Goal: Information Seeking & Learning: Check status

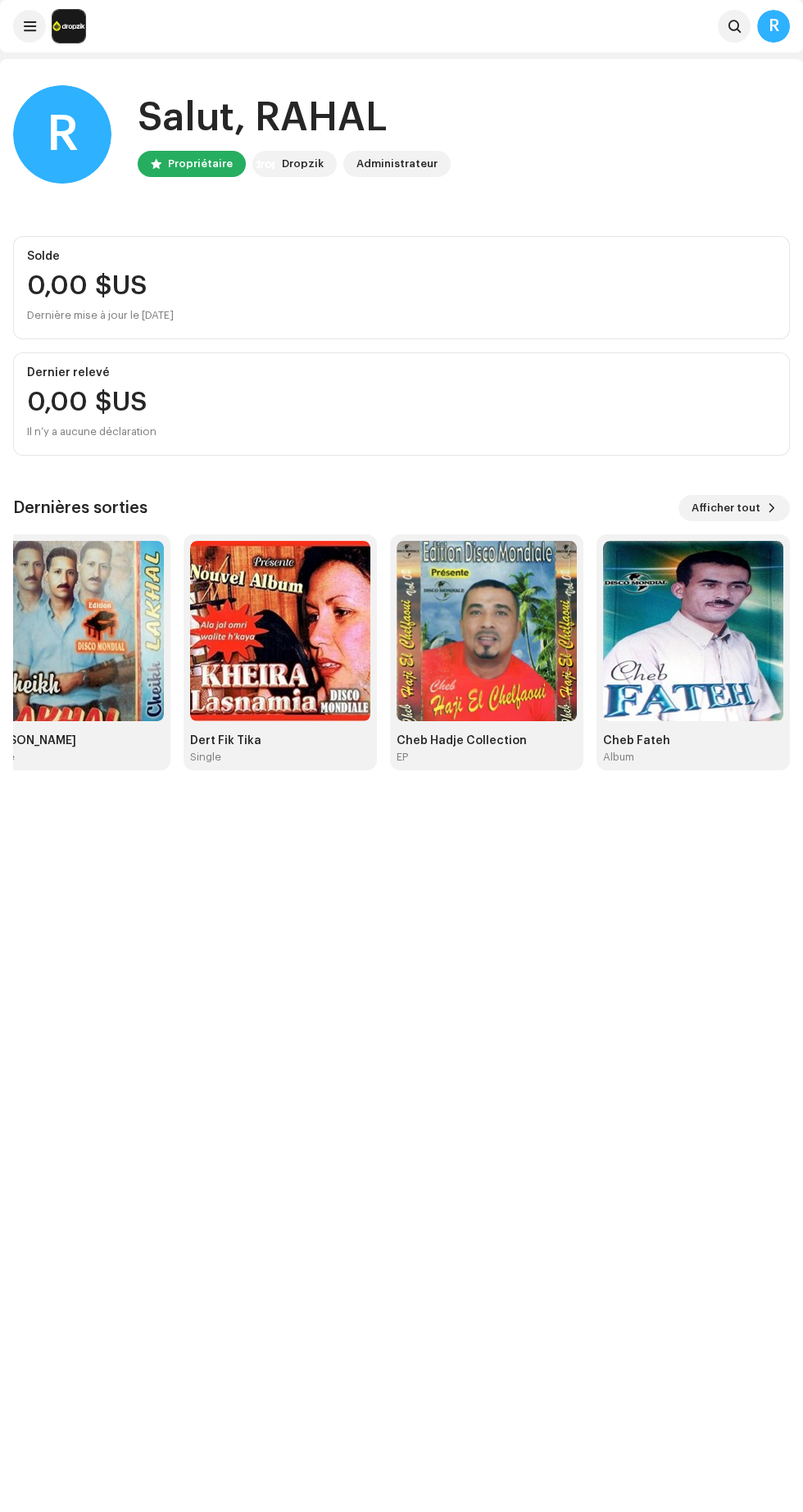
click at [703, 507] on span "Afficher tout" at bounding box center [725, 508] width 68 height 33
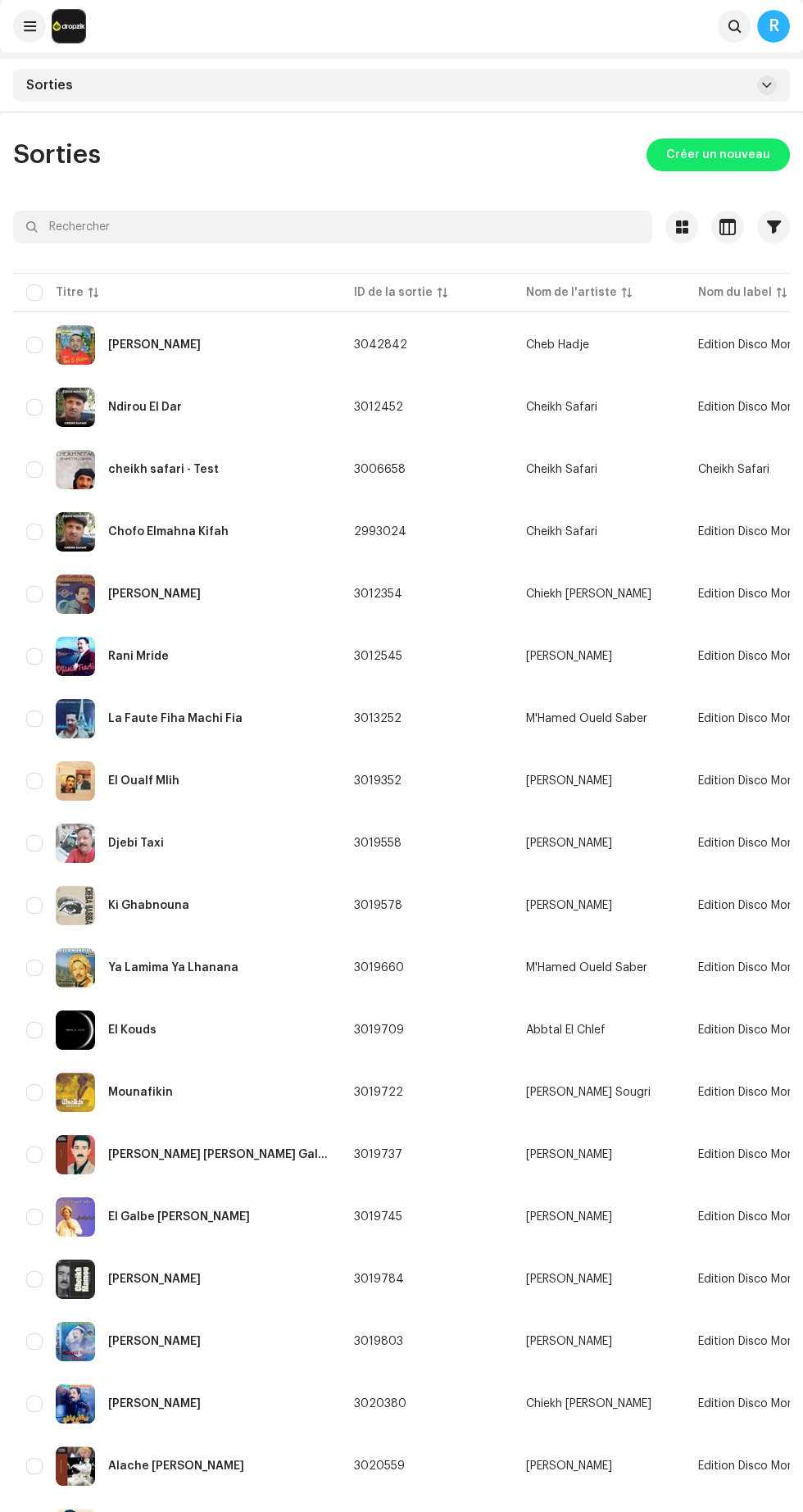
scroll to position [341, 0]
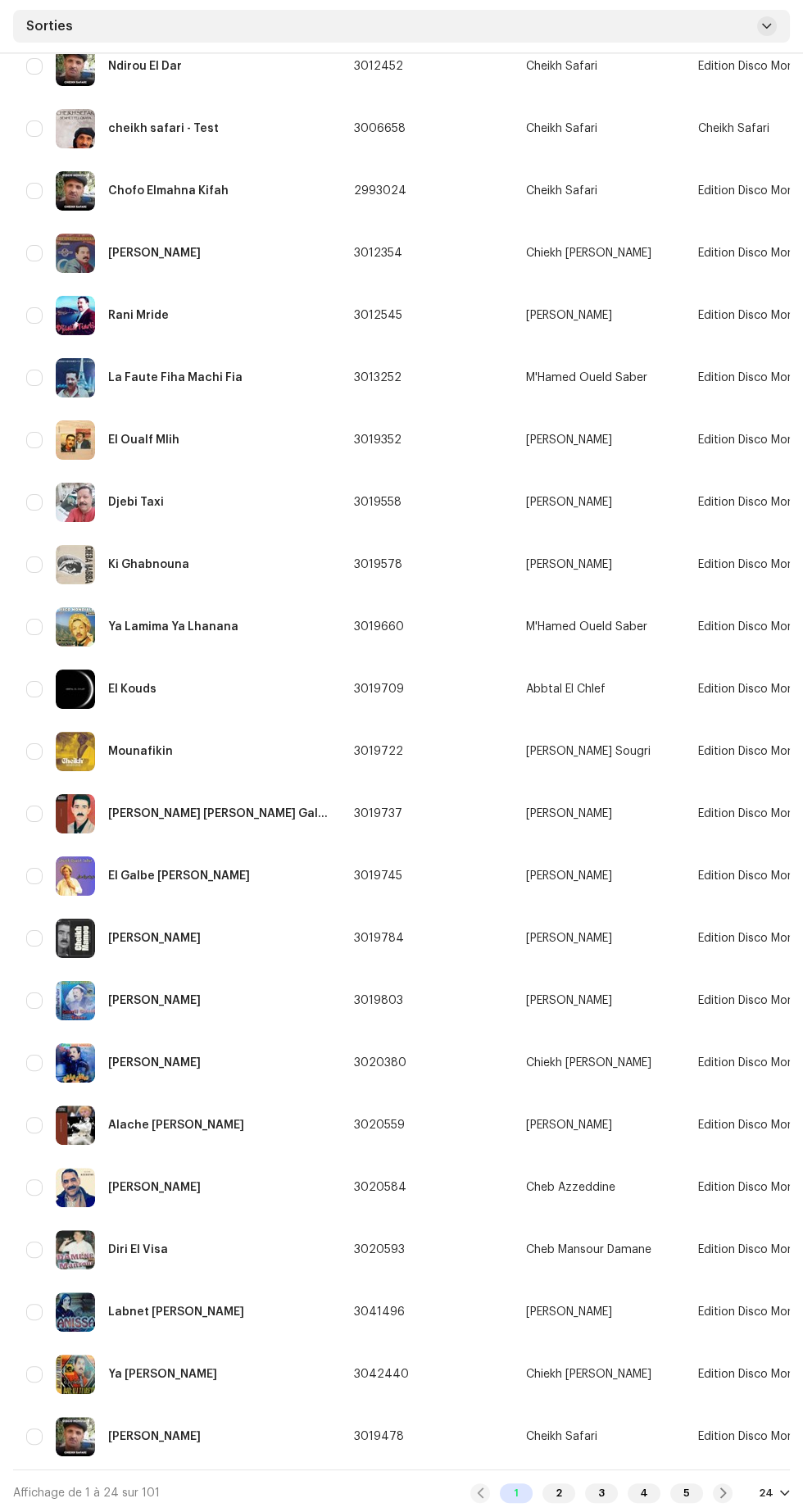
click at [560, 1490] on div "2" at bounding box center [558, 1493] width 33 height 20
click at [765, 33] on span at bounding box center [767, 26] width 10 height 13
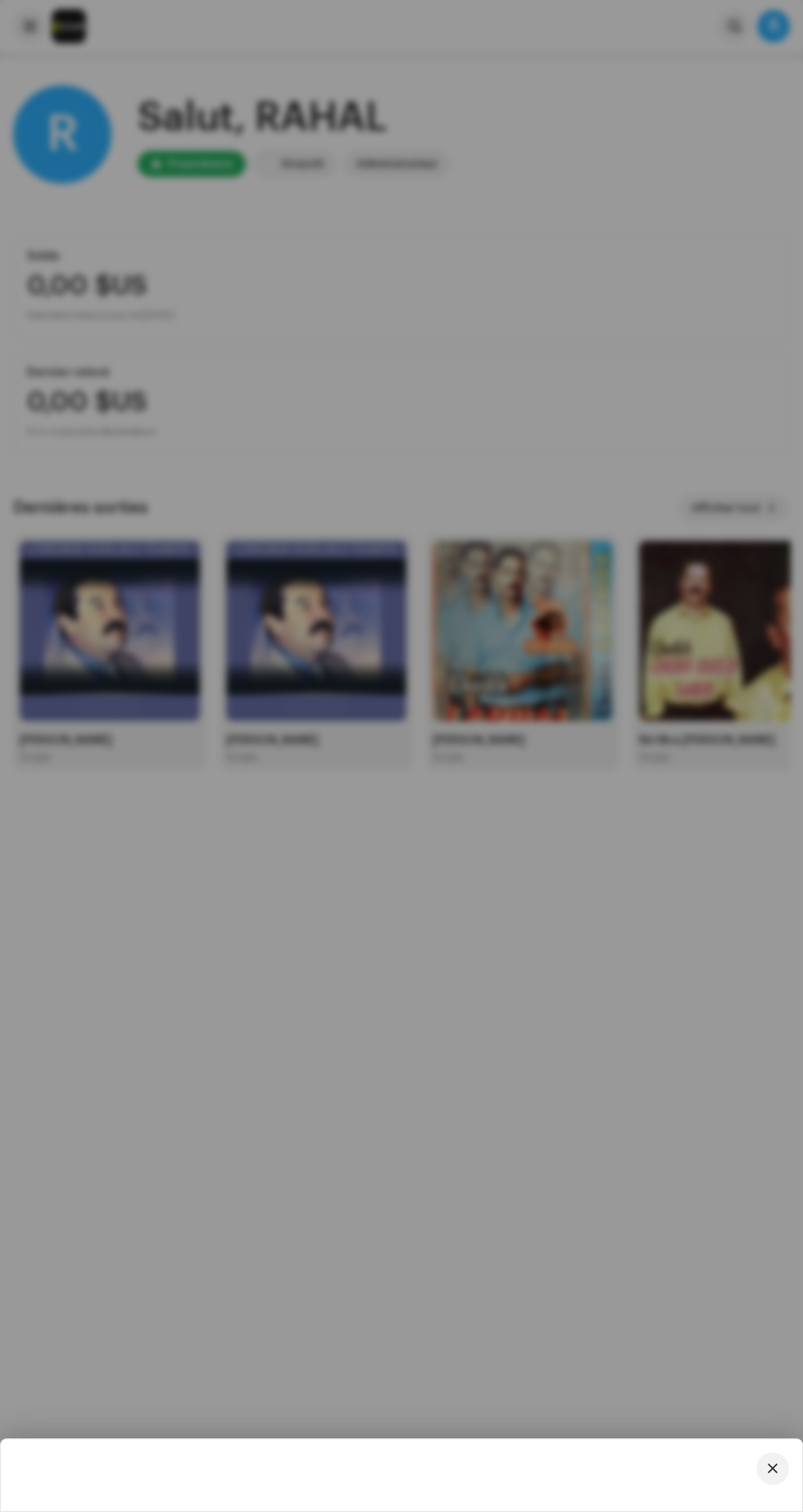
click at [762, 1494] on navigation-secondary "Edition Disco Mondiale" at bounding box center [401, 1474] width 788 height 46
click at [771, 1469] on span "button" at bounding box center [772, 1467] width 10 height 13
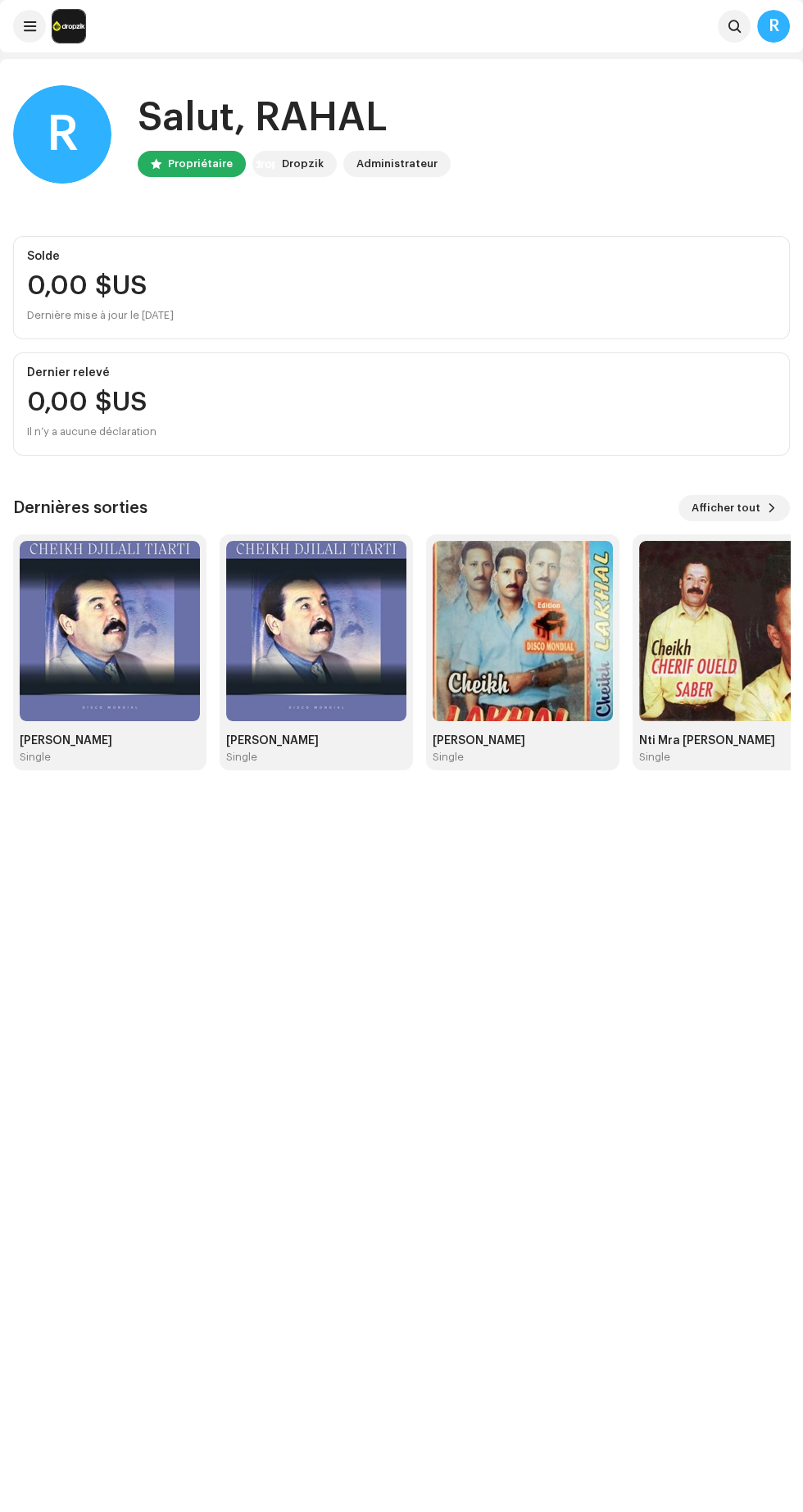
click at [747, 508] on span "Afficher tout" at bounding box center [725, 508] width 68 height 33
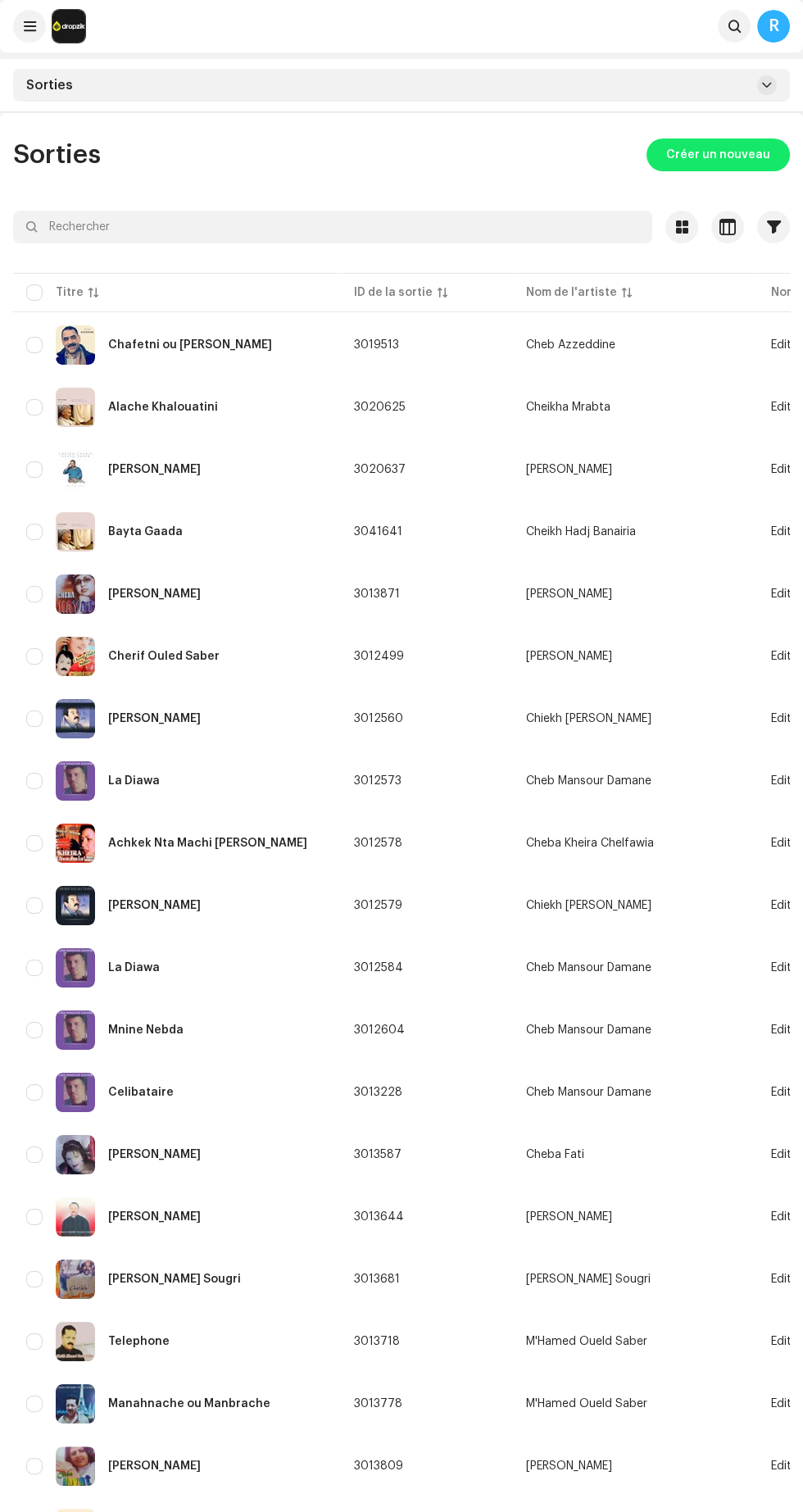
click at [766, 84] on span at bounding box center [767, 84] width 10 height 13
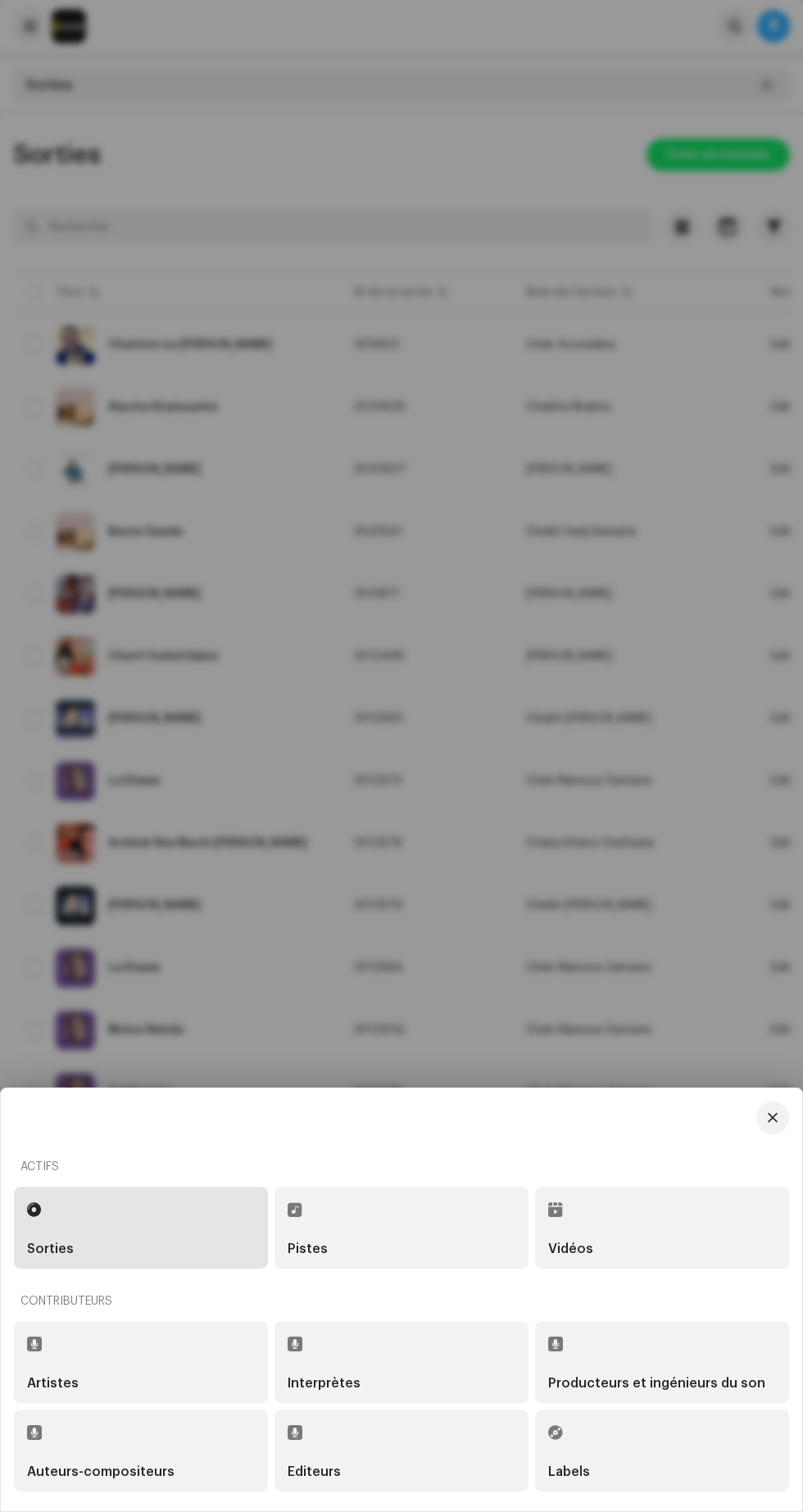
click at [416, 1244] on div "Pistes" at bounding box center [402, 1248] width 228 height 13
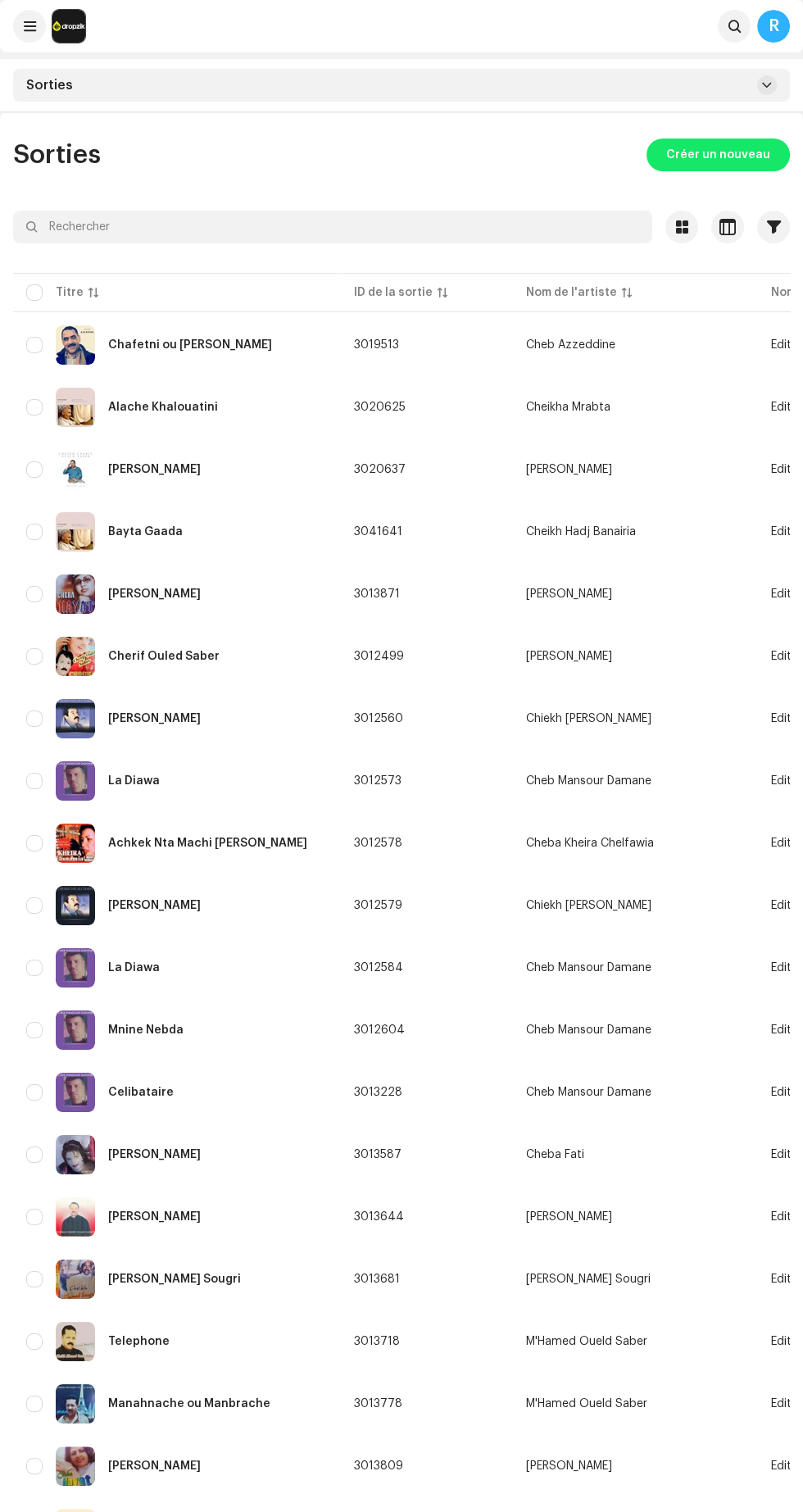
click at [765, 83] on span at bounding box center [767, 84] width 10 height 13
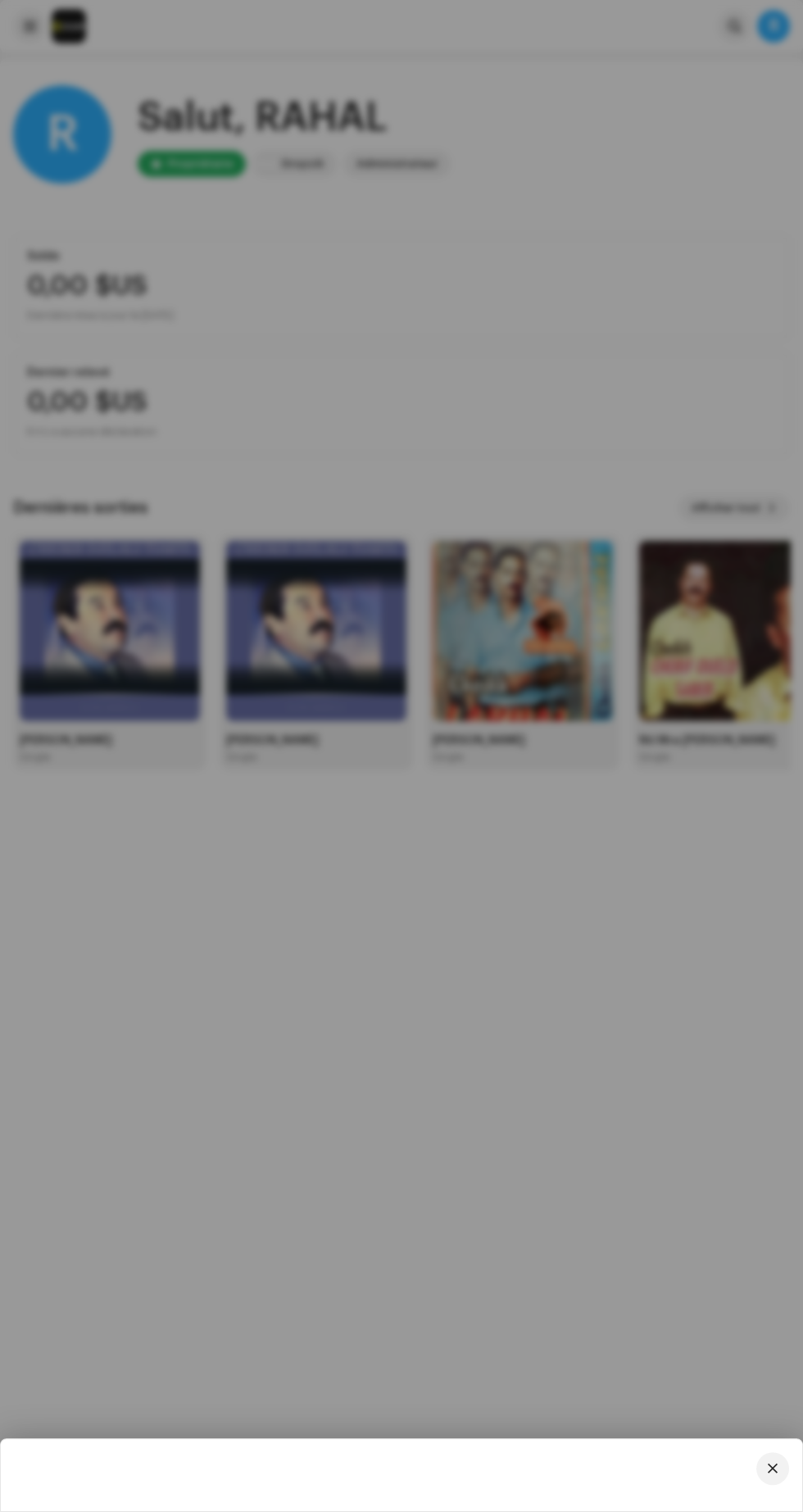
click at [768, 1488] on navigation-secondary "Edition Disco Mondiale" at bounding box center [401, 1474] width 788 height 46
click at [771, 1469] on span "button" at bounding box center [772, 1467] width 10 height 13
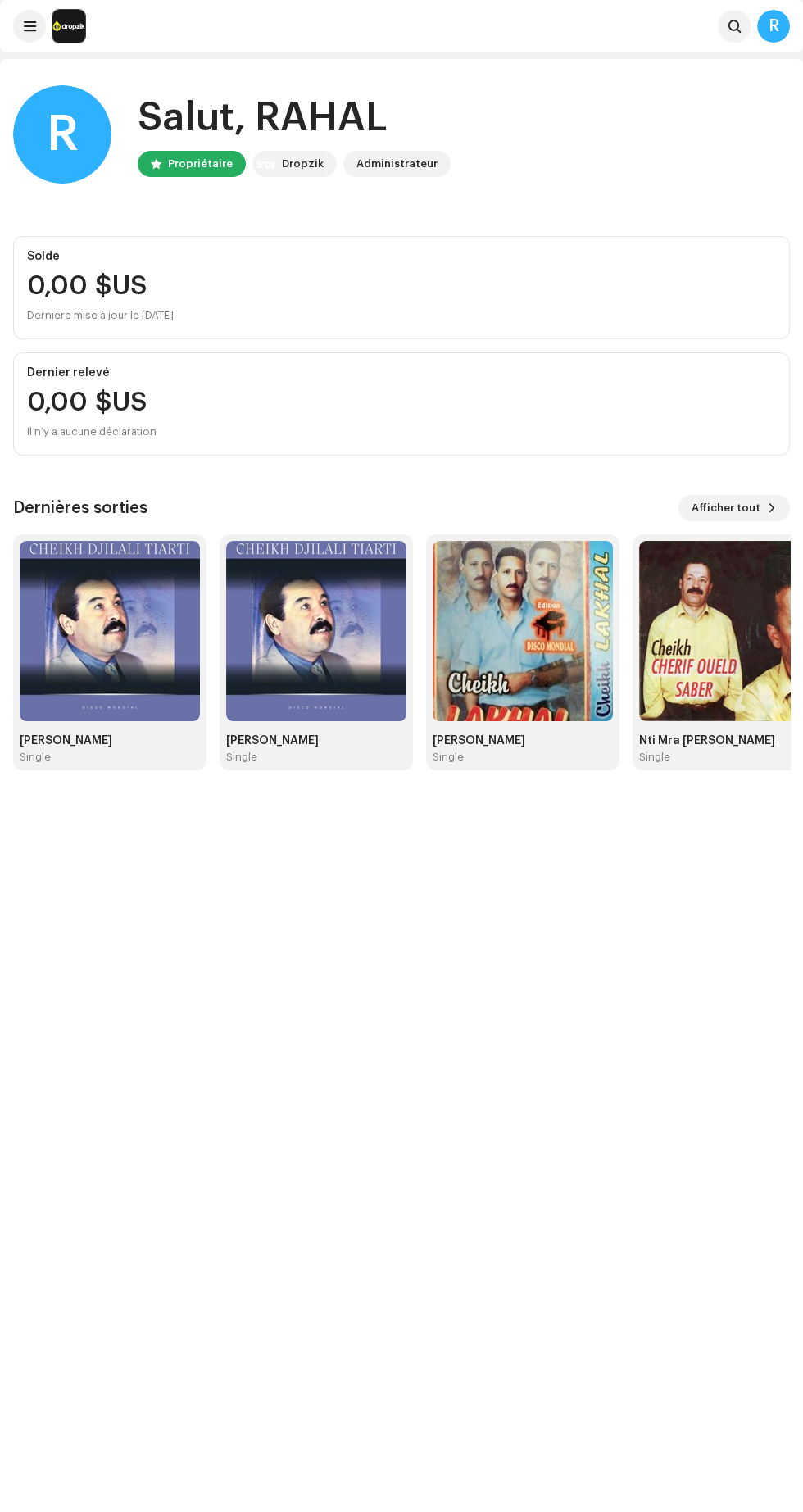
click at [29, 26] on span at bounding box center [30, 26] width 12 height 13
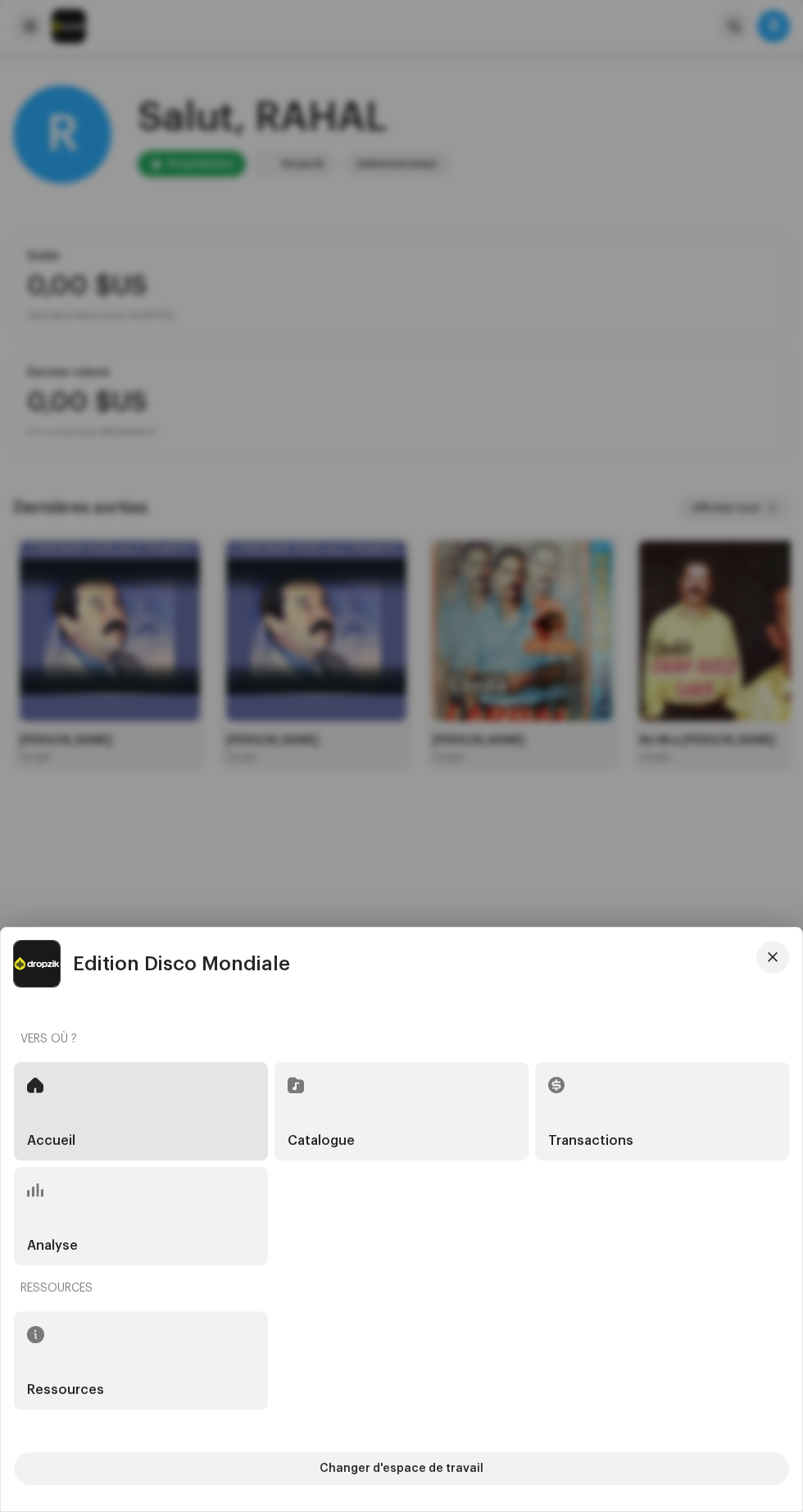
click at [168, 1229] on div "Analyse" at bounding box center [141, 1216] width 254 height 98
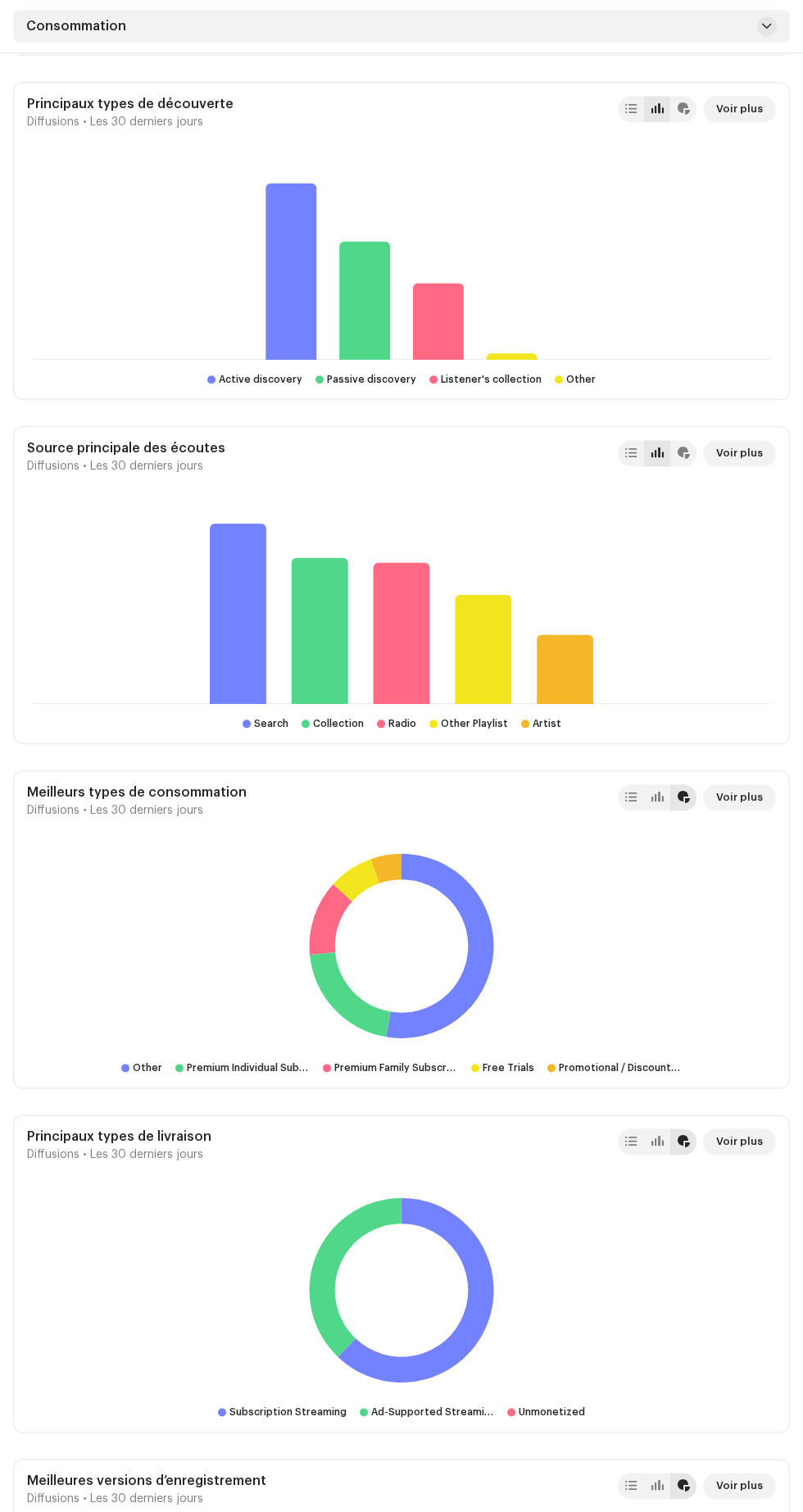
scroll to position [2684, 0]
